Goal: Book appointment/travel/reservation

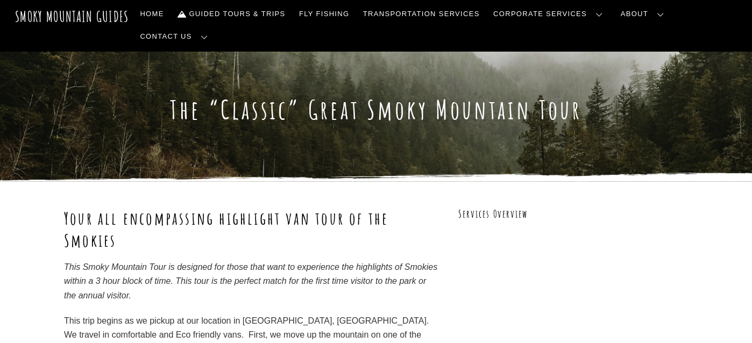
click at [0, 0] on link "Reservations, Forms, Trip Packets" at bounding box center [0, 0] width 0 height 0
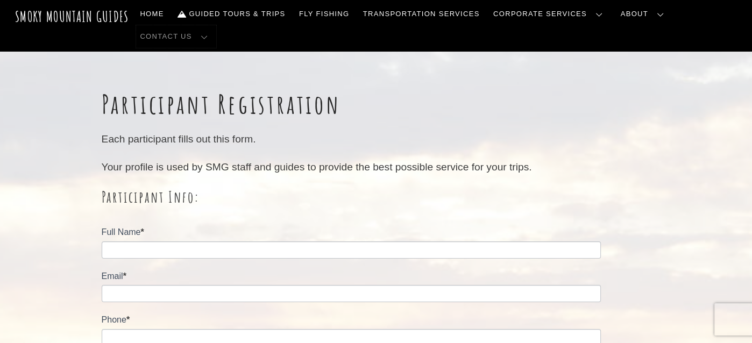
click at [216, 25] on link "Contact Us" at bounding box center [176, 36] width 80 height 23
click at [0, 0] on link "Contact Us" at bounding box center [0, 0] width 0 height 0
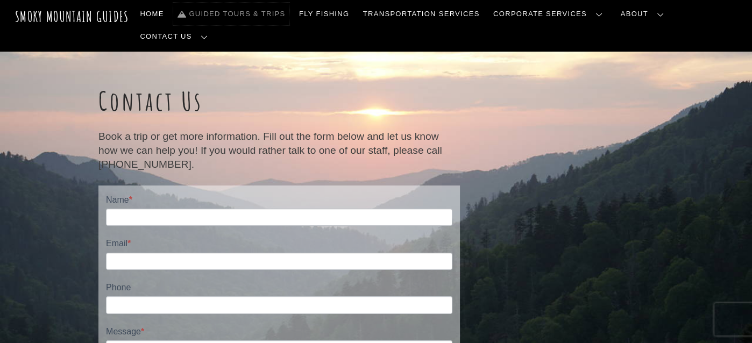
click at [257, 14] on link "Guided Tours & Trips" at bounding box center [231, 14] width 116 height 23
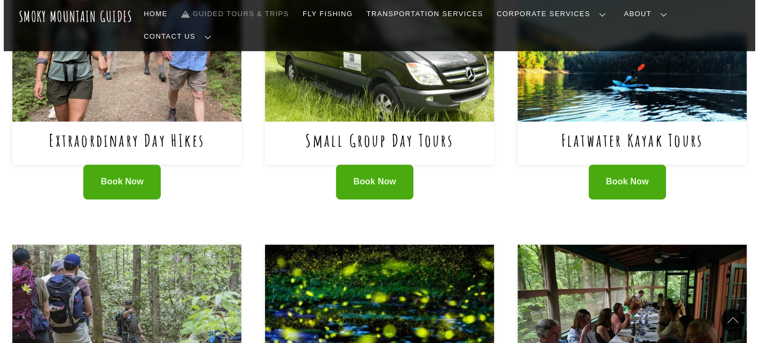
scroll to position [430, 0]
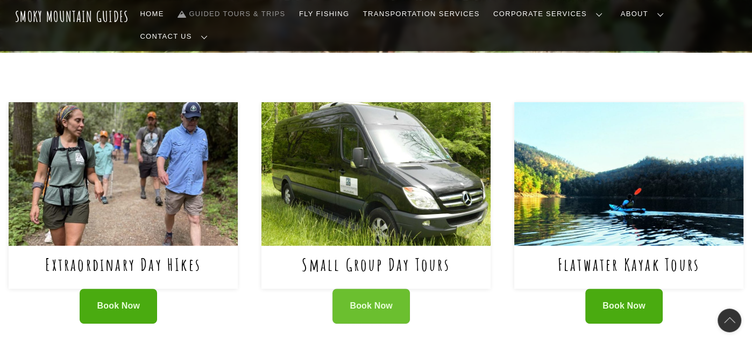
click at [368, 301] on span "Book Now" at bounding box center [371, 306] width 43 height 11
